Goal: Information Seeking & Learning: Learn about a topic

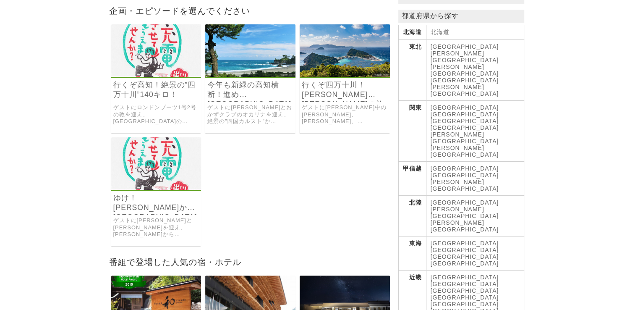
scroll to position [159, 0]
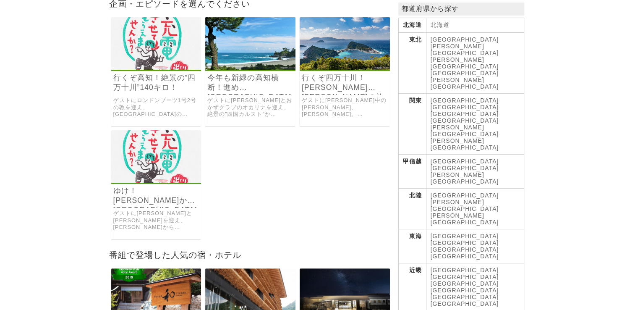
click at [159, 83] on h3 "行くぞ高知！絶景の”四万十川”140キロ！" at bounding box center [156, 84] width 90 height 22
click at [165, 64] on link at bounding box center [156, 67] width 90 height 7
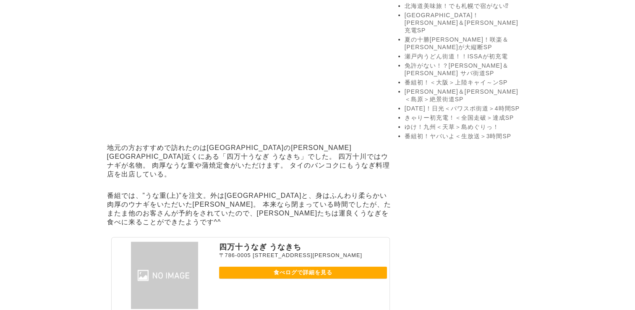
scroll to position [1866, 0]
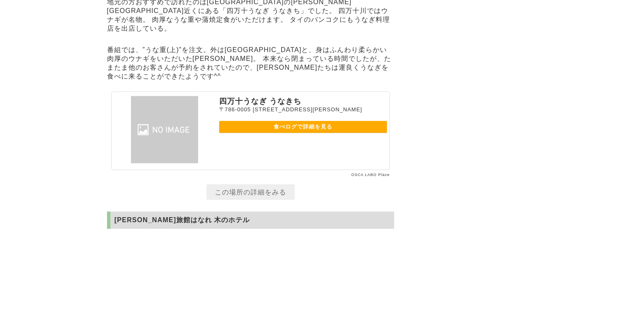
click at [299, 133] on link "食べログで詳細を見る" at bounding box center [303, 127] width 168 height 12
